Goal: Information Seeking & Learning: Find specific fact

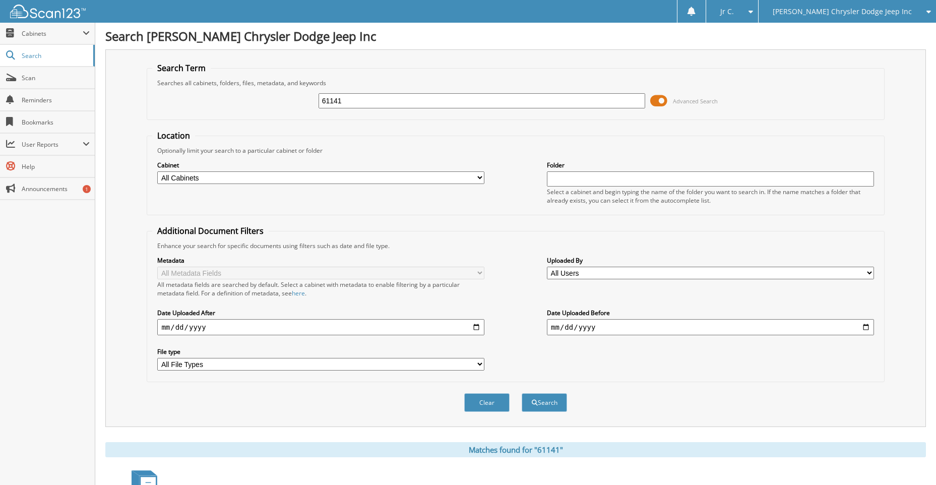
drag, startPoint x: 356, startPoint y: 98, endPoint x: 281, endPoint y: 123, distance: 78.7
click at [281, 123] on form "Search Term Searches all cabinets, folders, files, metadata, and keywords 61141…" at bounding box center [515, 242] width 737 height 360
type input "61092"
click at [522, 393] on button "Search" at bounding box center [544, 402] width 45 height 19
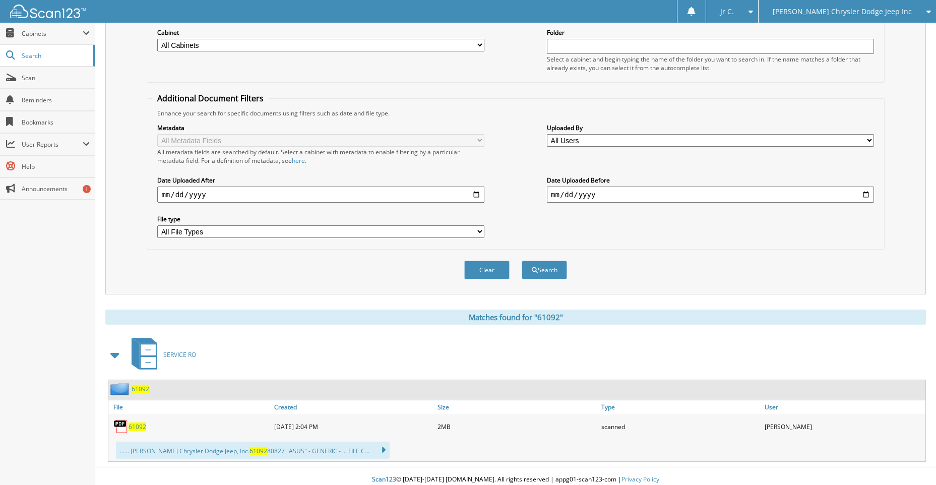
scroll to position [140, 0]
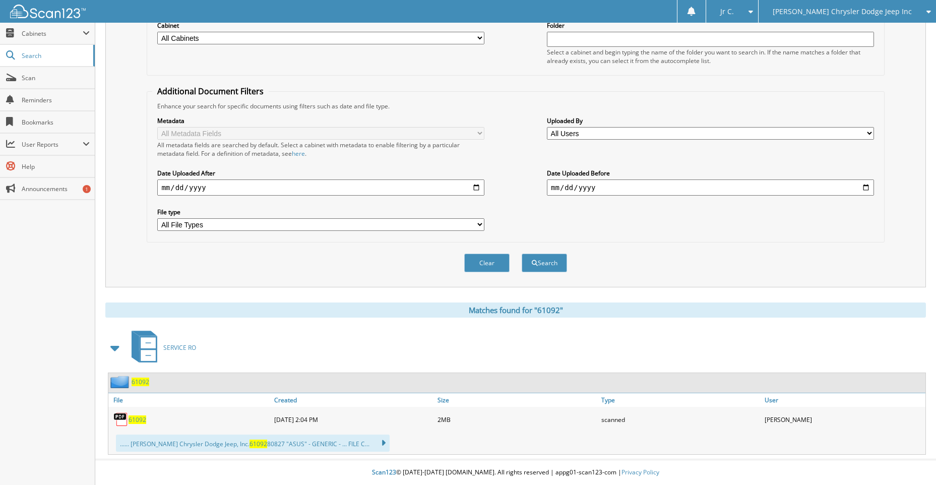
click at [145, 382] on span "61092" at bounding box center [141, 382] width 18 height 9
